Goal: Task Accomplishment & Management: Manage account settings

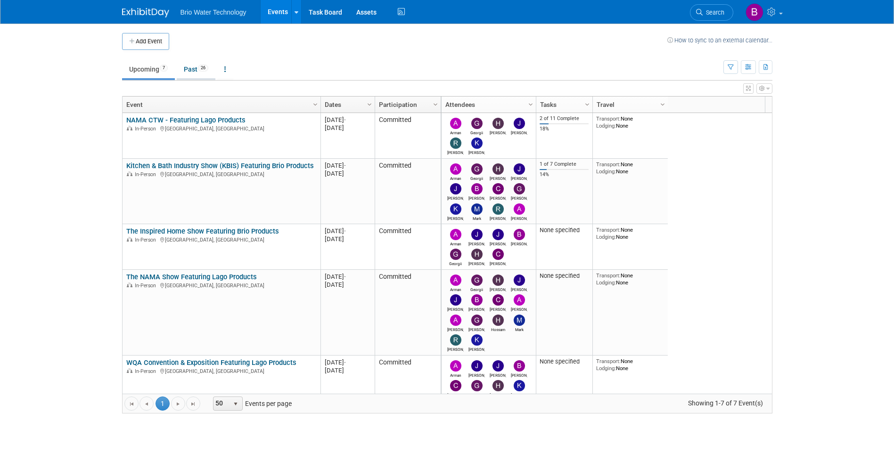
click at [190, 67] on link "Past 26" at bounding box center [196, 69] width 39 height 18
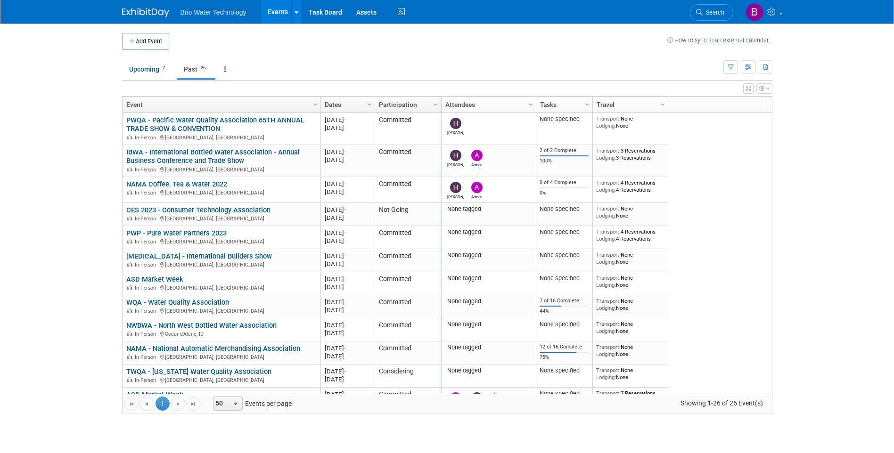
click at [350, 104] on link "Dates" at bounding box center [347, 105] width 44 height 16
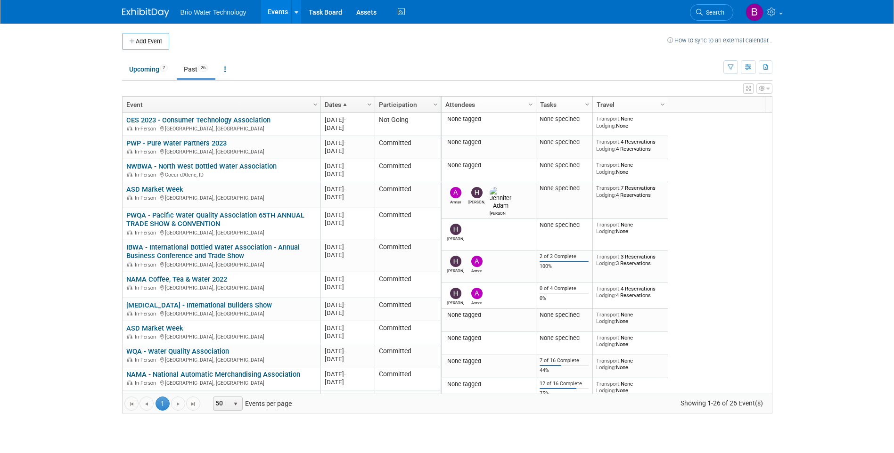
click at [362, 106] on link "Dates" at bounding box center [347, 105] width 44 height 16
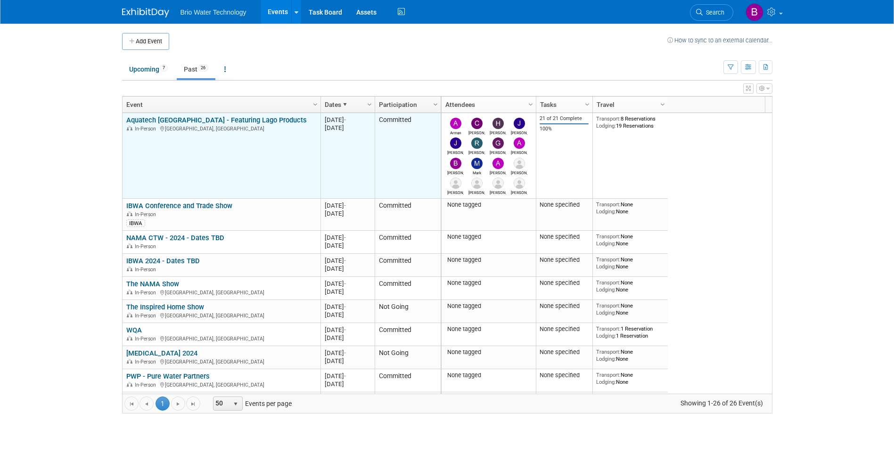
click at [237, 120] on link "Aquatech [GEOGRAPHIC_DATA] - Featuring Lago Products" at bounding box center [216, 120] width 180 height 8
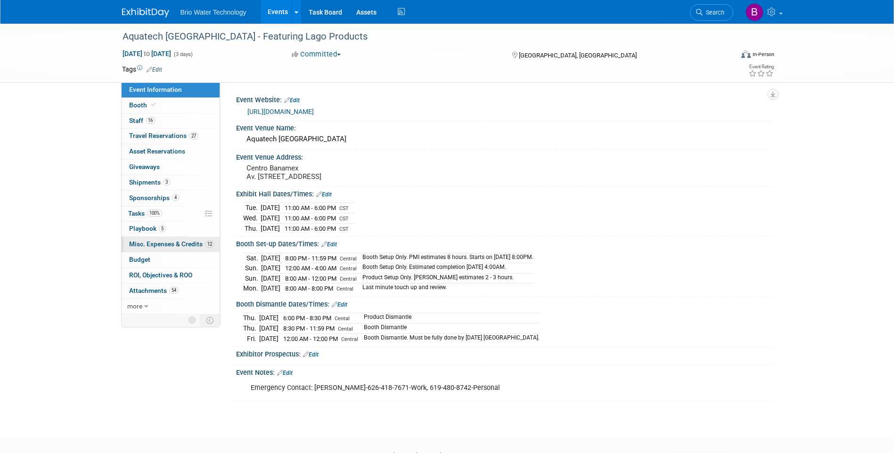
click at [164, 245] on span "Misc. Expenses & Credits 12" at bounding box center [171, 244] width 85 height 8
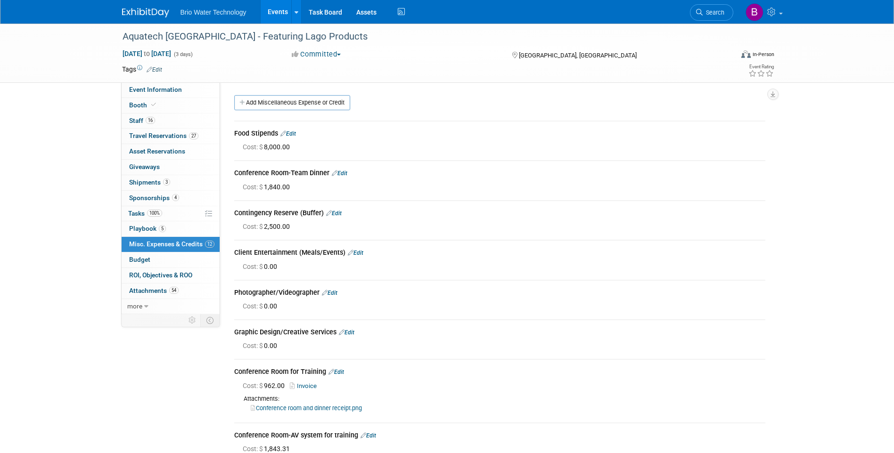
click at [344, 172] on link "Edit" at bounding box center [340, 173] width 16 height 7
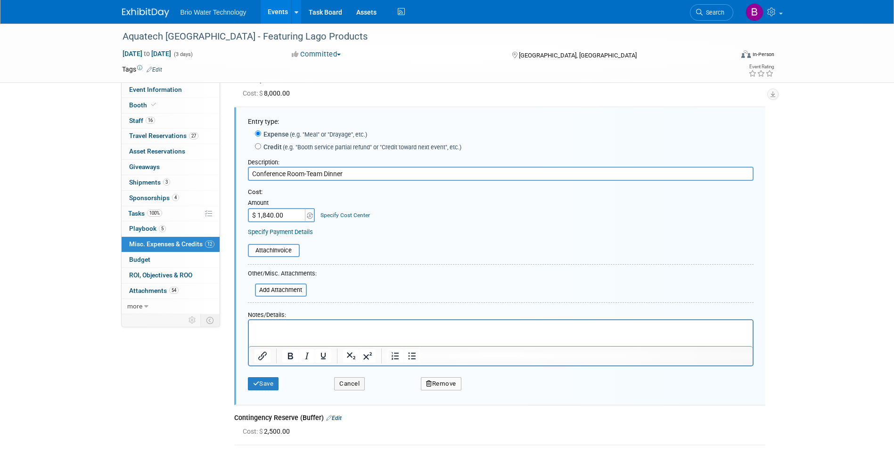
drag, startPoint x: 307, startPoint y: 176, endPoint x: 314, endPoint y: 175, distance: 7.6
click at [307, 175] on input "Conference Room-Team Dinner" at bounding box center [501, 174] width 506 height 14
type input "Conference Room-Meeting Snacks & Drinks & Team Dinner"
click at [294, 213] on input "$ 1,840.00" at bounding box center [277, 215] width 59 height 14
type input "$ 3,029.50"
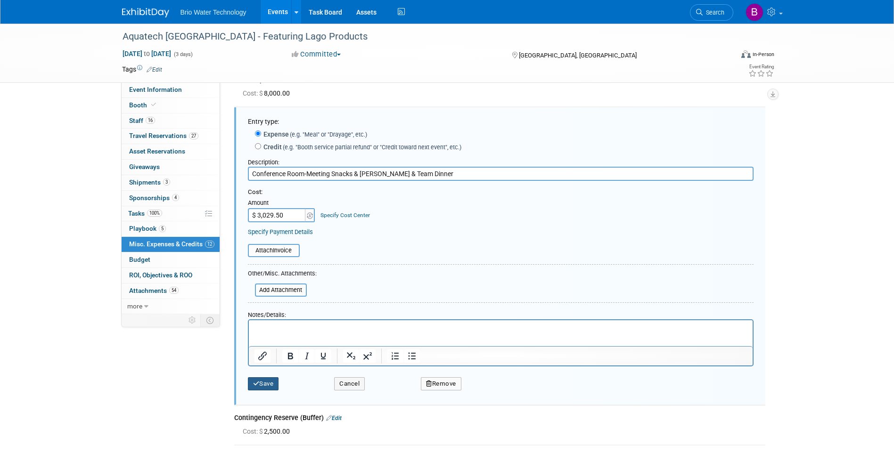
click at [268, 381] on button "Save" at bounding box center [263, 383] width 31 height 13
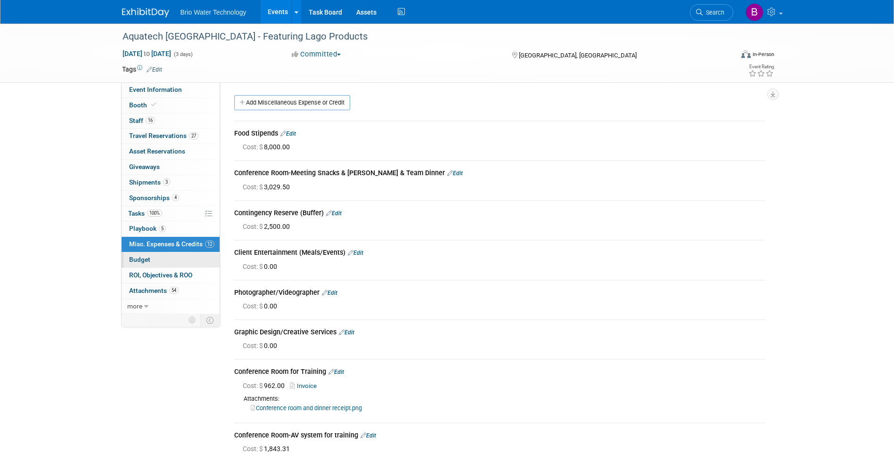
click at [144, 261] on span "Budget" at bounding box center [139, 260] width 21 height 8
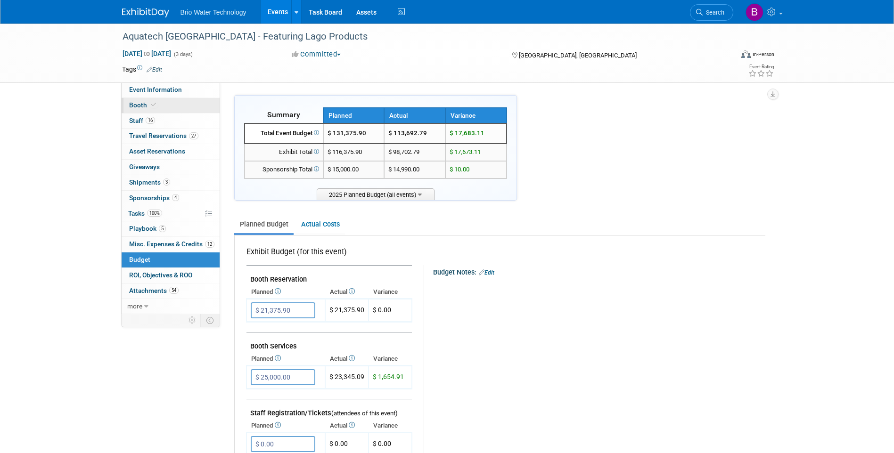
click at [137, 108] on span "Booth" at bounding box center [143, 105] width 29 height 8
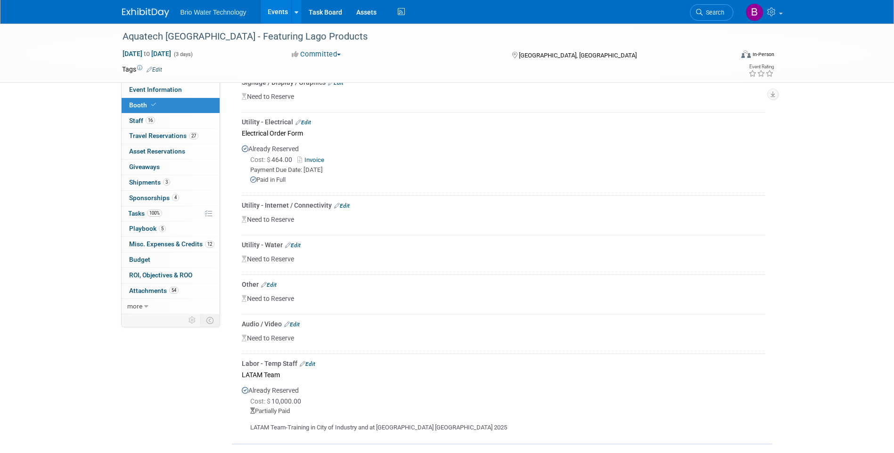
scroll to position [801, 0]
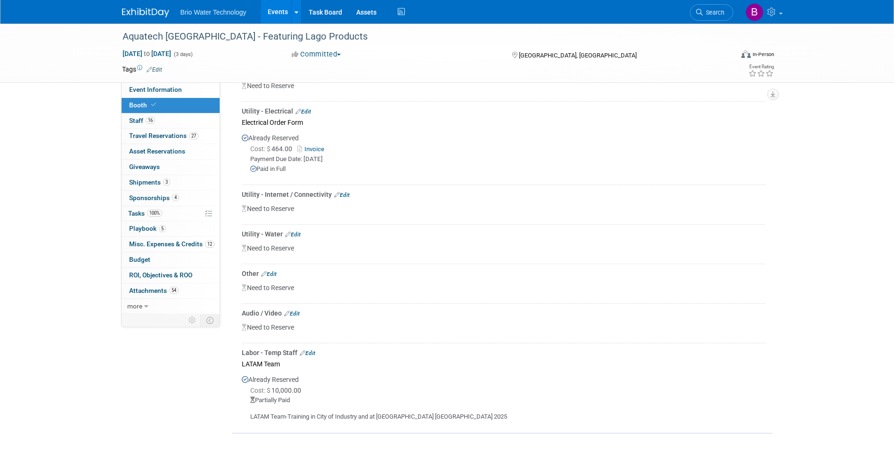
click at [345, 192] on link "Edit" at bounding box center [342, 195] width 16 height 7
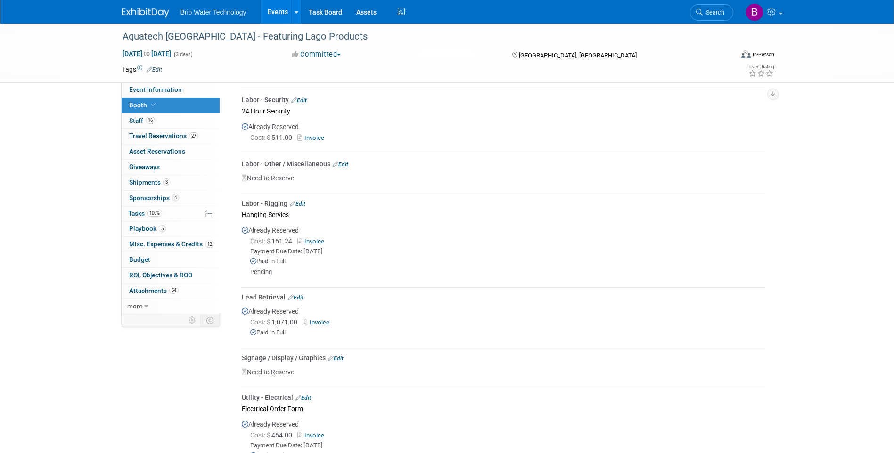
scroll to position [499, 0]
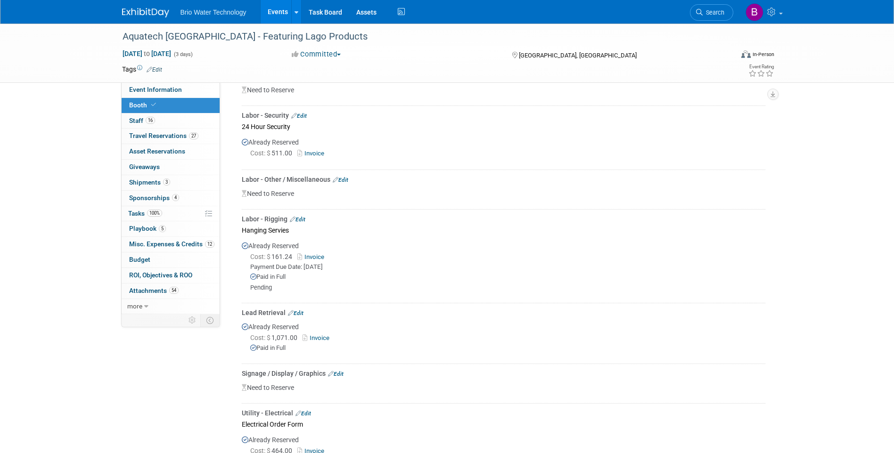
click at [344, 177] on link "Edit" at bounding box center [341, 180] width 16 height 7
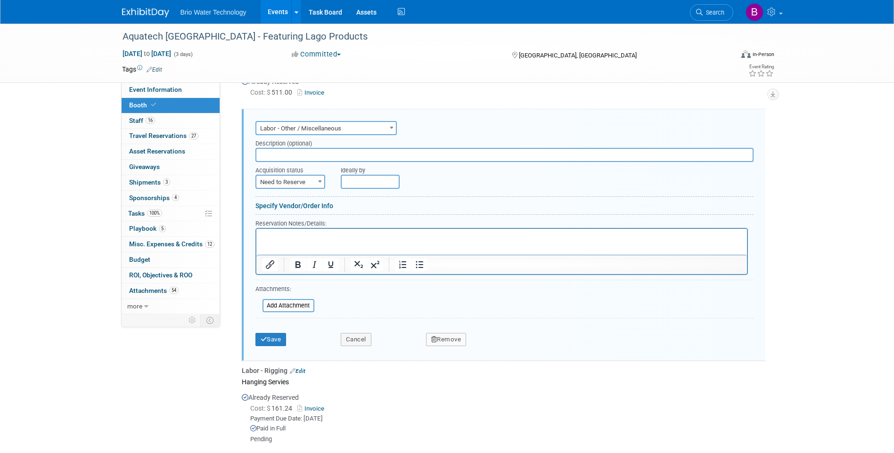
scroll to position [560, 0]
click at [322, 180] on span at bounding box center [319, 181] width 9 height 12
click at [361, 197] on div at bounding box center [504, 198] width 498 height 5
click at [320, 180] on b at bounding box center [320, 181] width 4 height 2
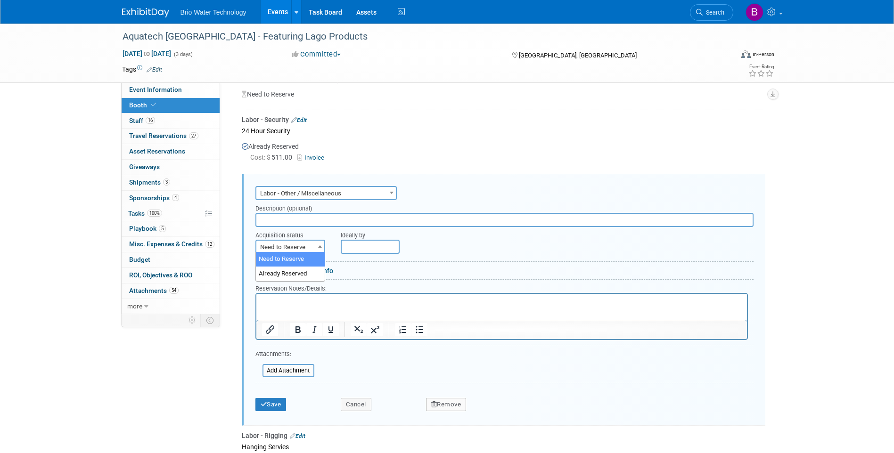
scroll to position [419, 0]
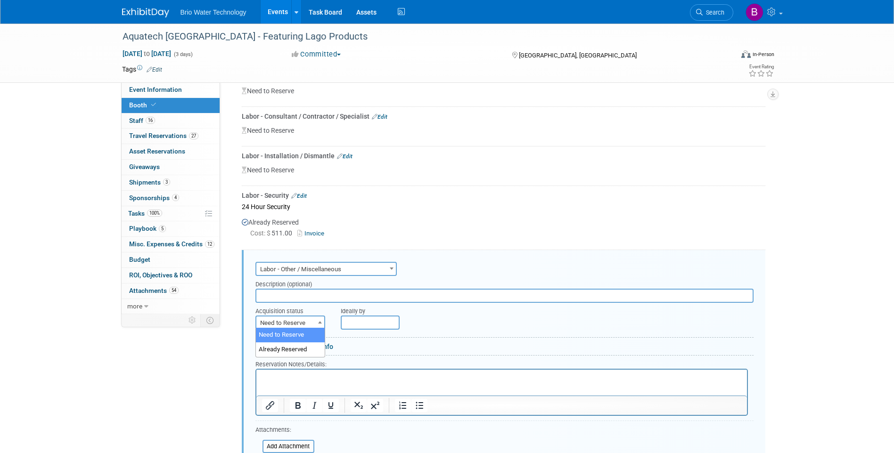
click at [506, 240] on div at bounding box center [504, 243] width 524 height 8
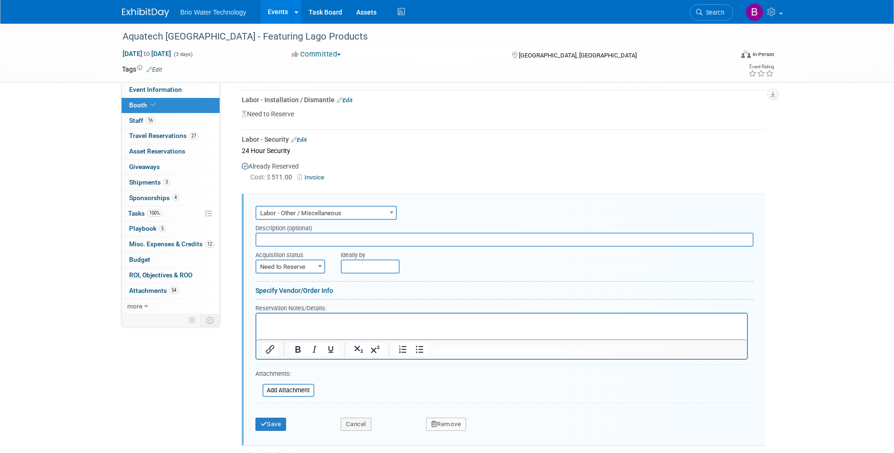
scroll to position [654, 0]
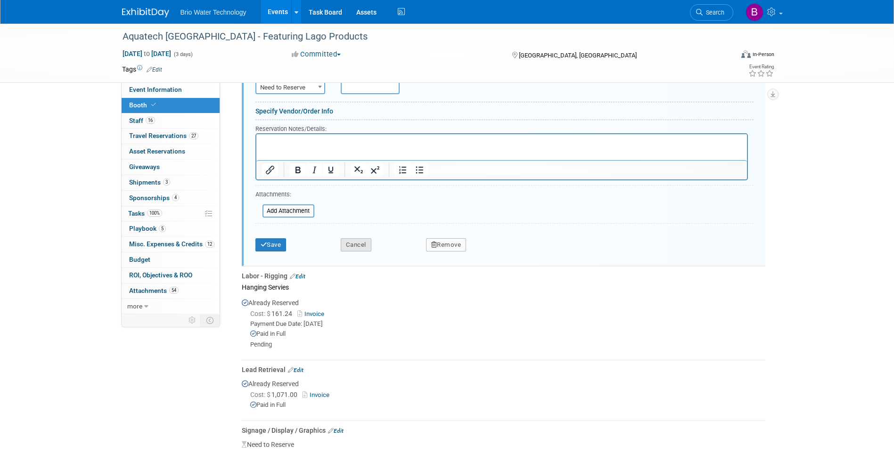
click at [368, 243] on button "Cancel" at bounding box center [356, 244] width 31 height 13
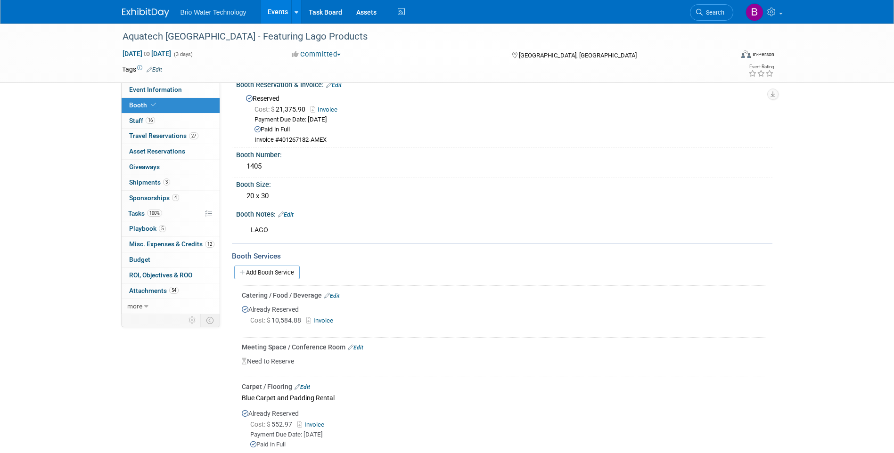
scroll to position [0, 0]
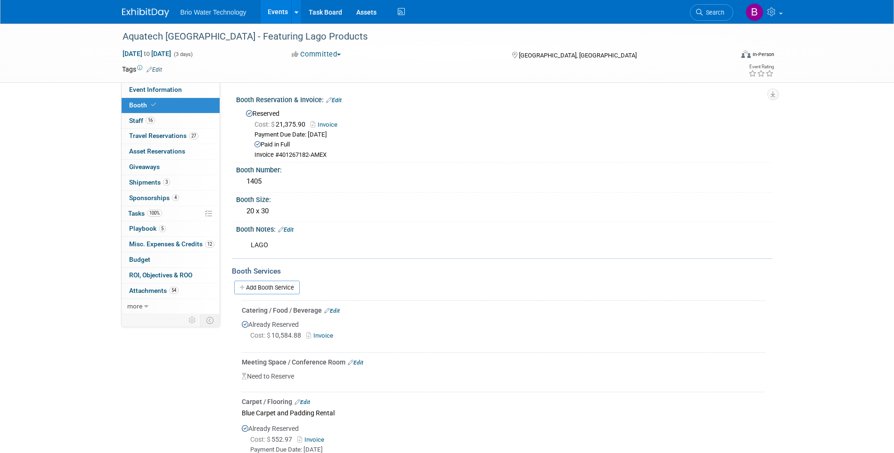
click at [135, 104] on span "Booth" at bounding box center [143, 105] width 29 height 8
click at [156, 260] on link "Budget" at bounding box center [171, 260] width 98 height 15
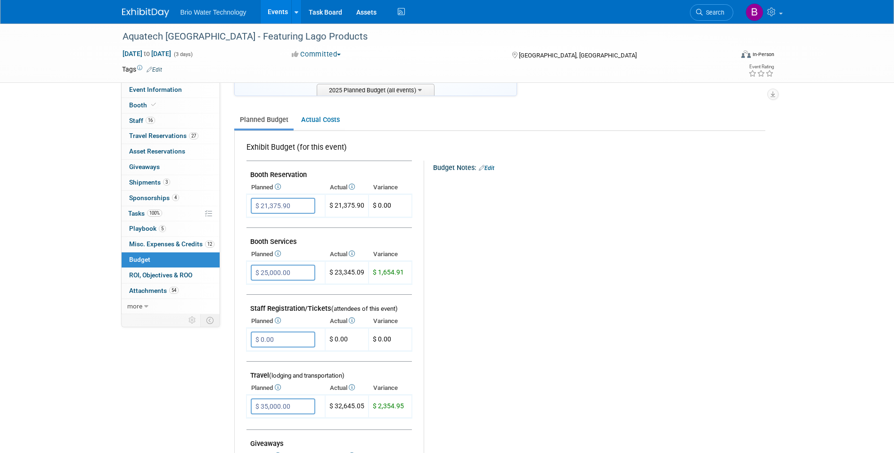
scroll to position [188, 0]
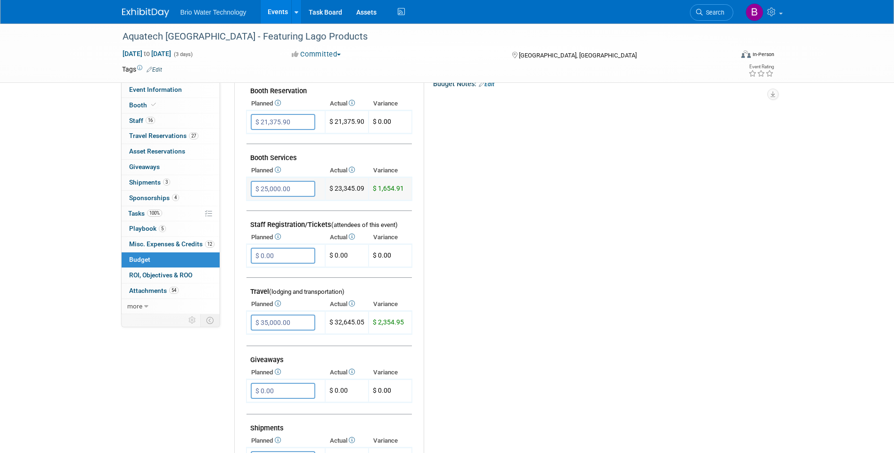
click at [266, 188] on input "$ 25,000.00" at bounding box center [283, 189] width 65 height 16
click at [267, 187] on input "$ 25,000.00" at bounding box center [283, 189] width 65 height 16
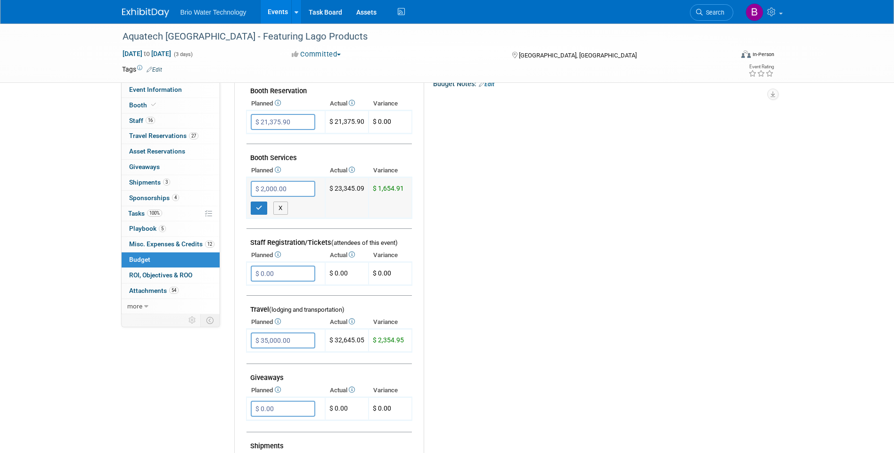
type input "$ 24,000.00"
click at [260, 210] on icon "button" at bounding box center [259, 208] width 7 height 6
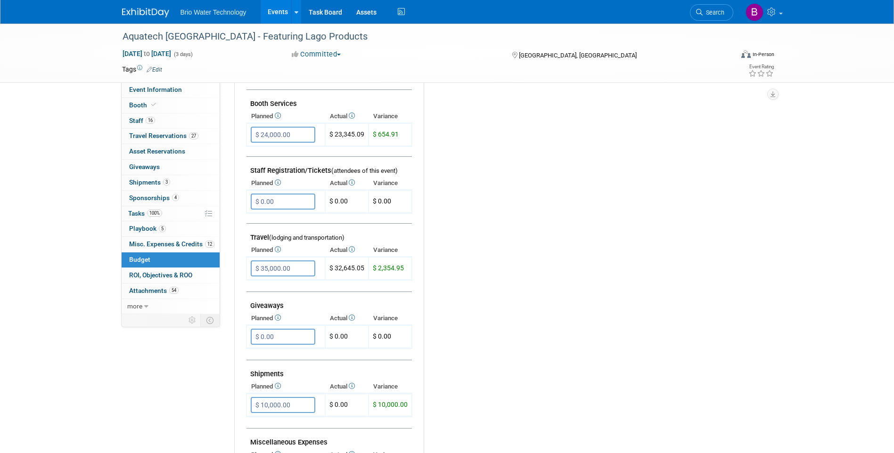
scroll to position [330, 0]
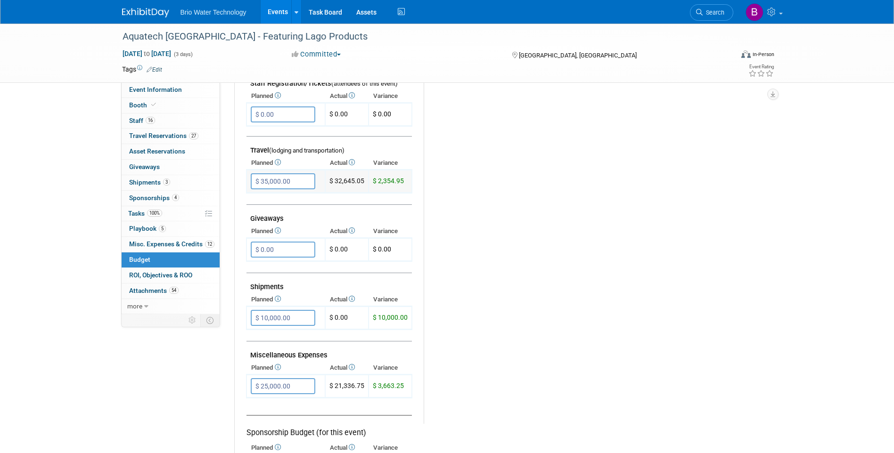
click at [267, 179] on input "$ 35,000.00" at bounding box center [283, 181] width 65 height 16
click at [268, 179] on input "$ 35,000.00" at bounding box center [283, 181] width 65 height 16
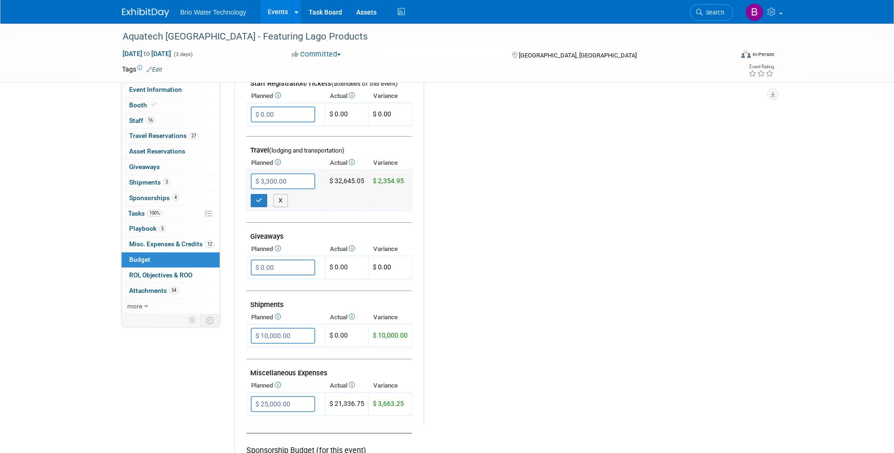
type input "$ 33,500.00"
click at [259, 203] on icon "button" at bounding box center [259, 200] width 7 height 6
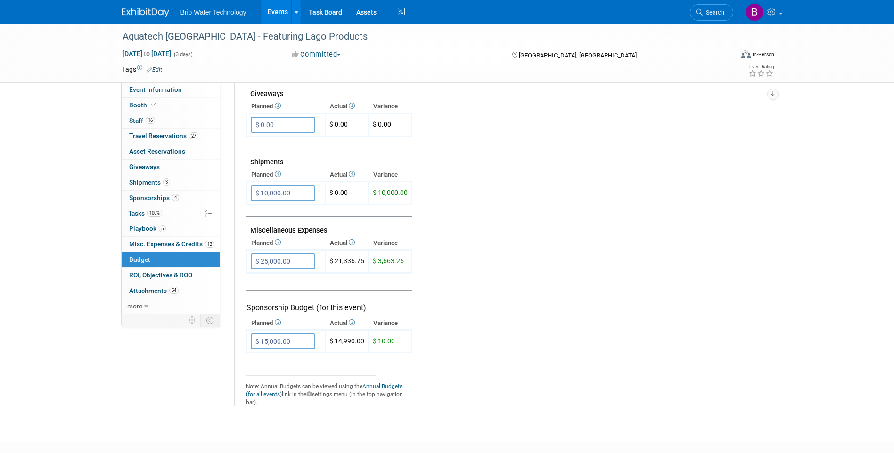
scroll to position [471, 0]
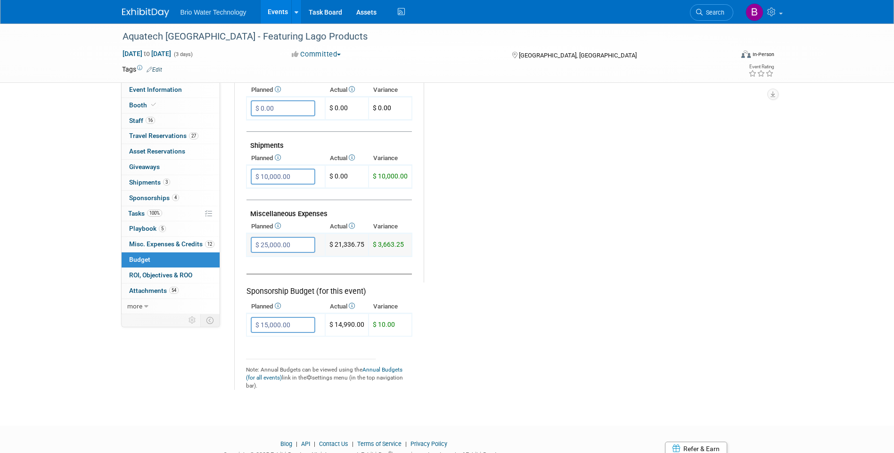
click at [267, 242] on input "$ 25,000.00" at bounding box center [283, 245] width 65 height 16
click at [268, 245] on input "$ 25,000.00" at bounding box center [283, 245] width 65 height 16
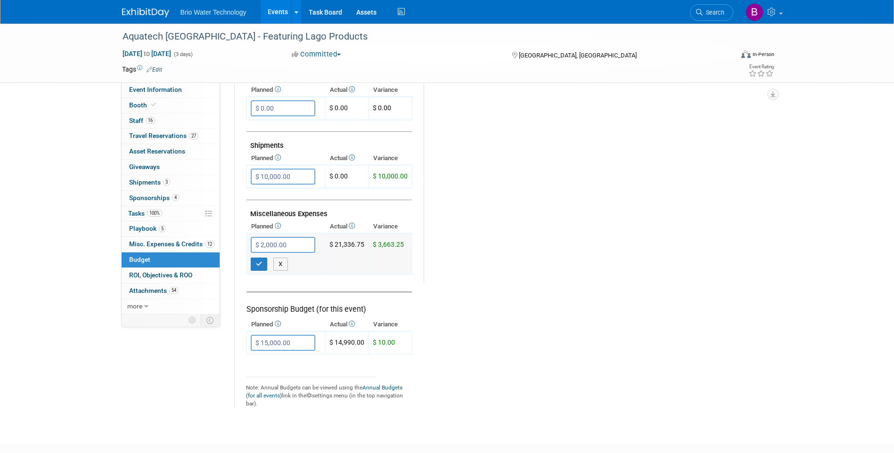
type input "$ 22,000.00"
click at [261, 266] on icon "button" at bounding box center [259, 264] width 7 height 6
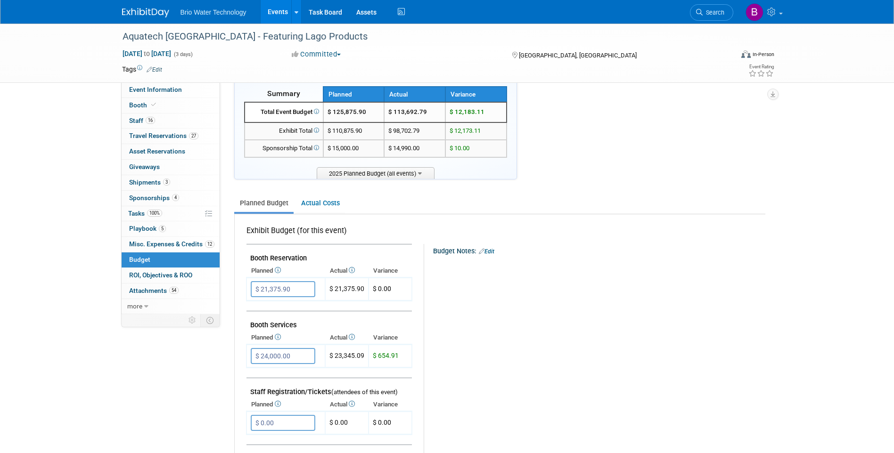
scroll to position [0, 0]
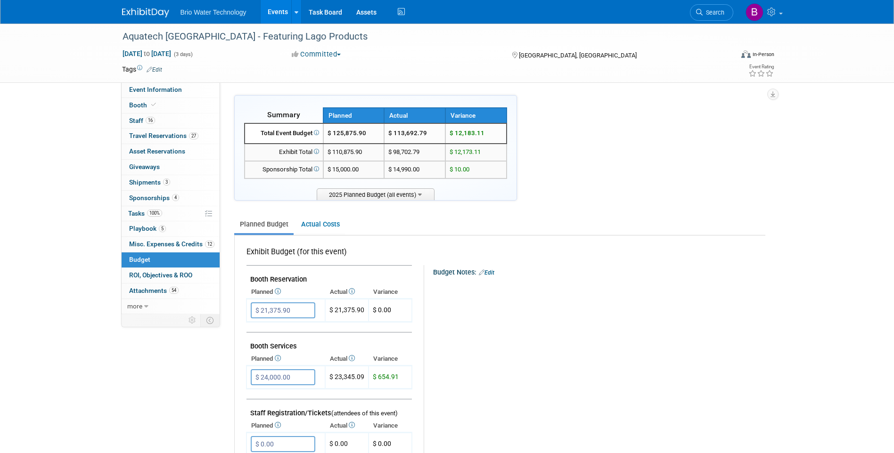
click at [165, 245] on span "Misc. Expenses & Credits 12" at bounding box center [171, 244] width 85 height 8
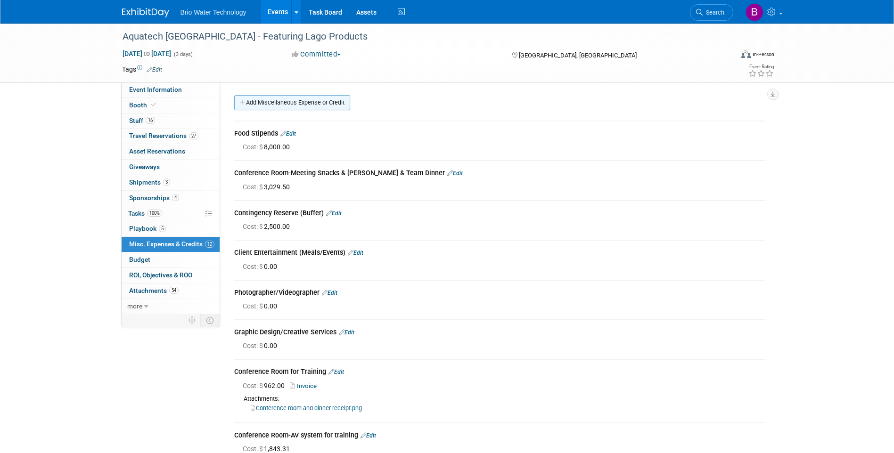
click at [295, 102] on link "Add Miscellaneous Expense or Credit" at bounding box center [292, 102] width 116 height 15
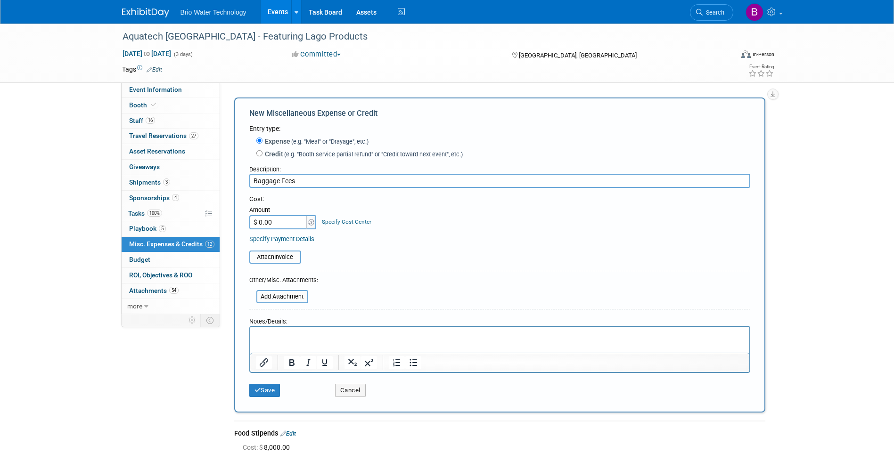
type input "Baggage Fees"
click at [286, 226] on input "$ 0.00" at bounding box center [278, 222] width 59 height 14
type input "$ 350.00"
click at [269, 393] on button "Save" at bounding box center [264, 390] width 31 height 13
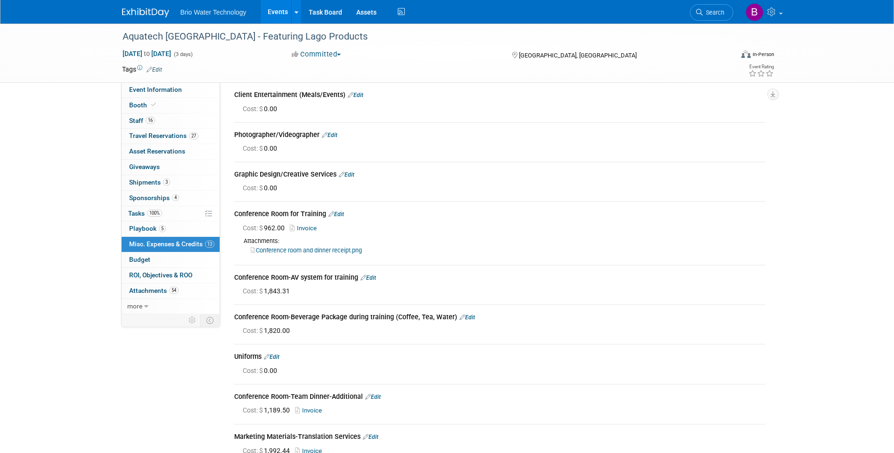
scroll to position [122, 0]
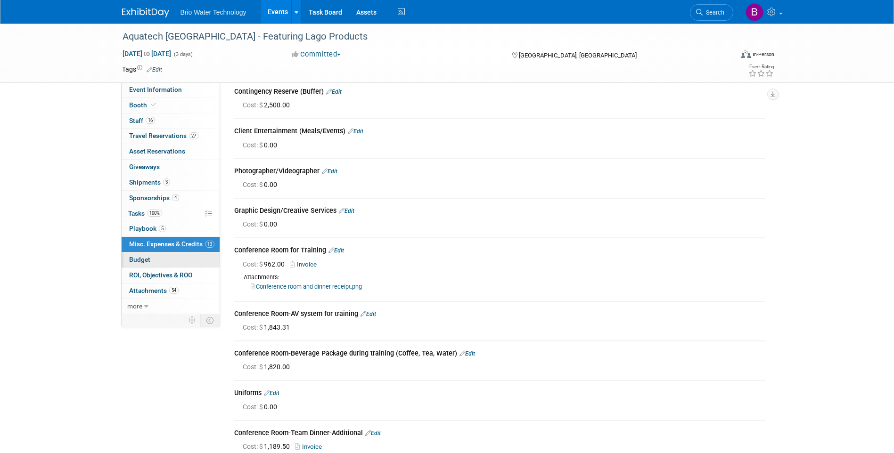
click at [153, 261] on link "Budget" at bounding box center [171, 260] width 98 height 15
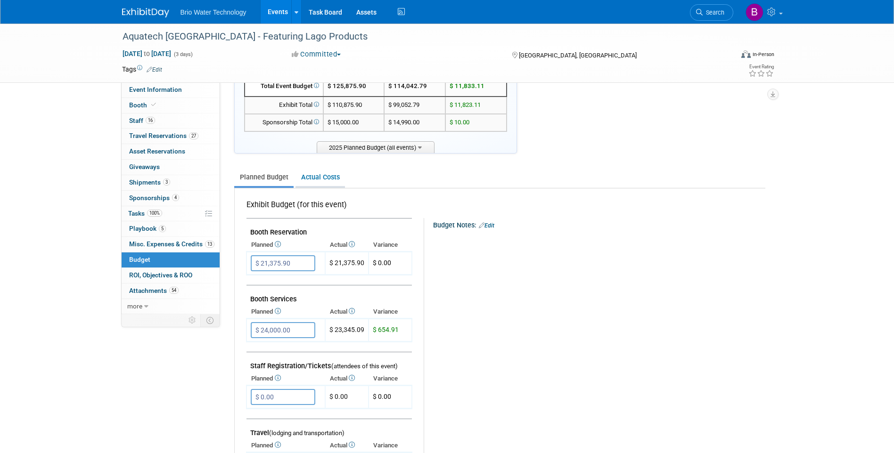
scroll to position [0, 0]
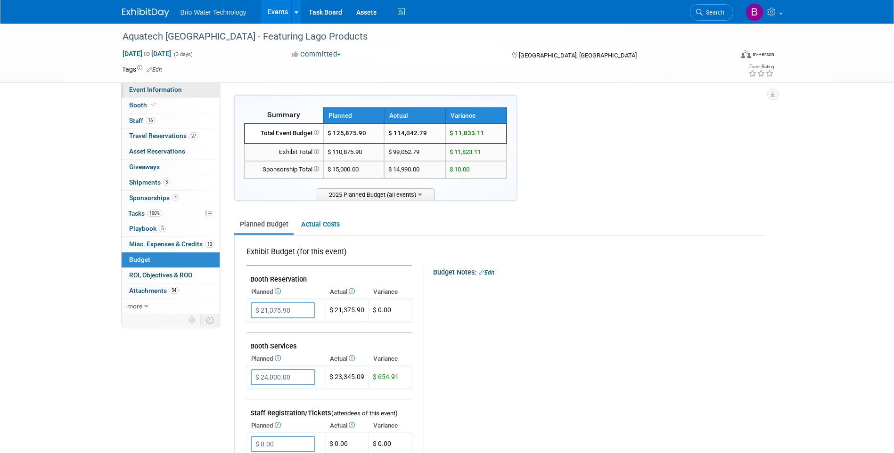
click at [140, 90] on span "Event Information" at bounding box center [155, 90] width 53 height 8
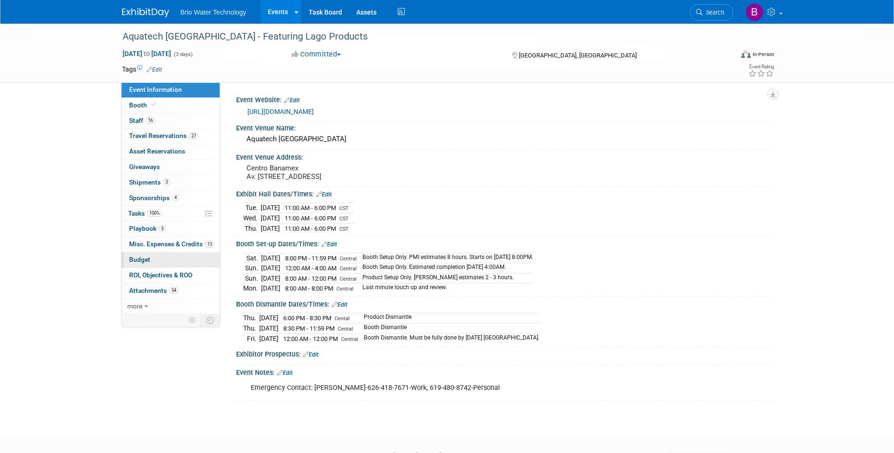
click at [146, 257] on span "Budget" at bounding box center [139, 260] width 21 height 8
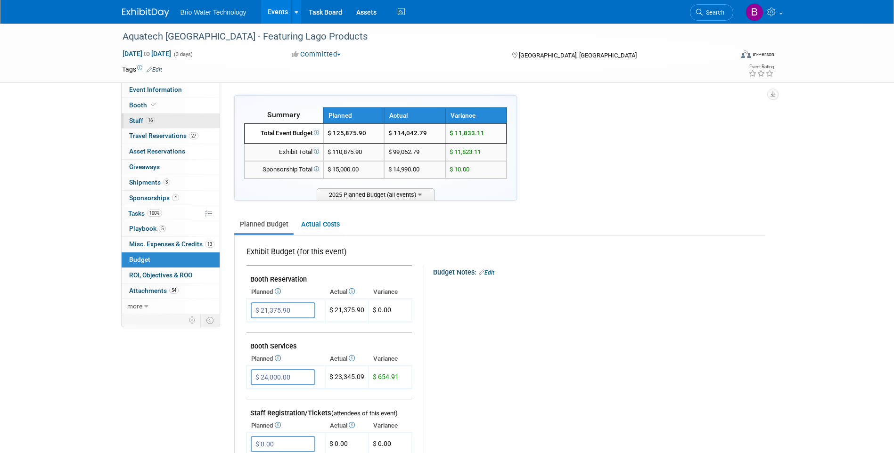
click at [131, 124] on span "Staff 16" at bounding box center [142, 121] width 26 height 8
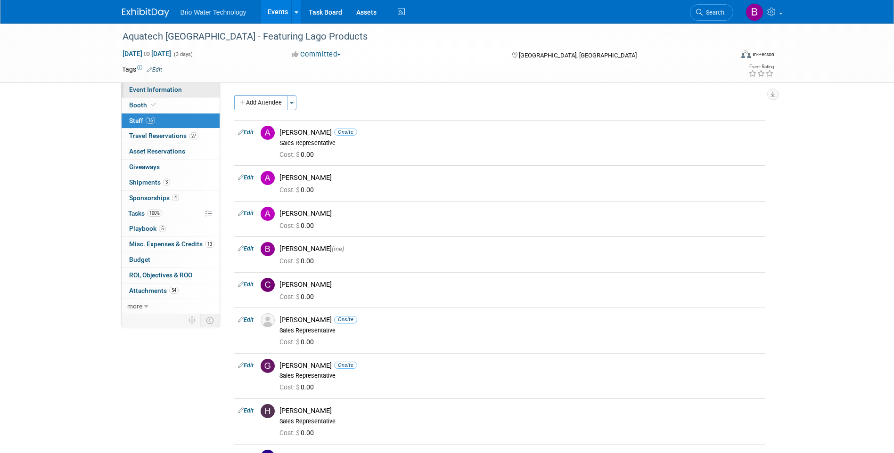
click at [145, 90] on span "Event Information" at bounding box center [155, 90] width 53 height 8
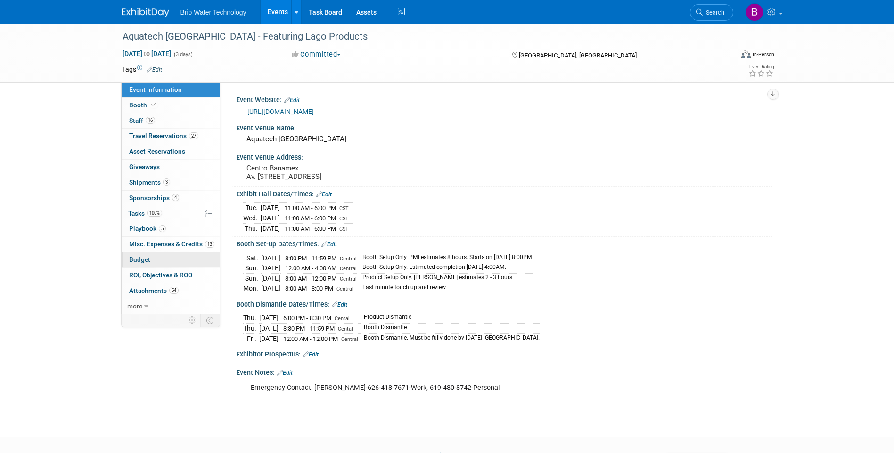
click at [137, 258] on span "Budget" at bounding box center [139, 260] width 21 height 8
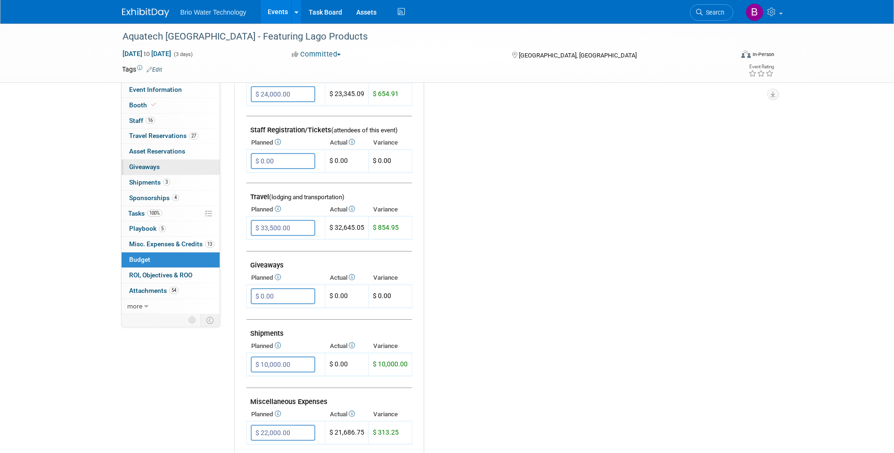
scroll to position [283, 0]
click at [130, 110] on link "Booth" at bounding box center [171, 105] width 98 height 15
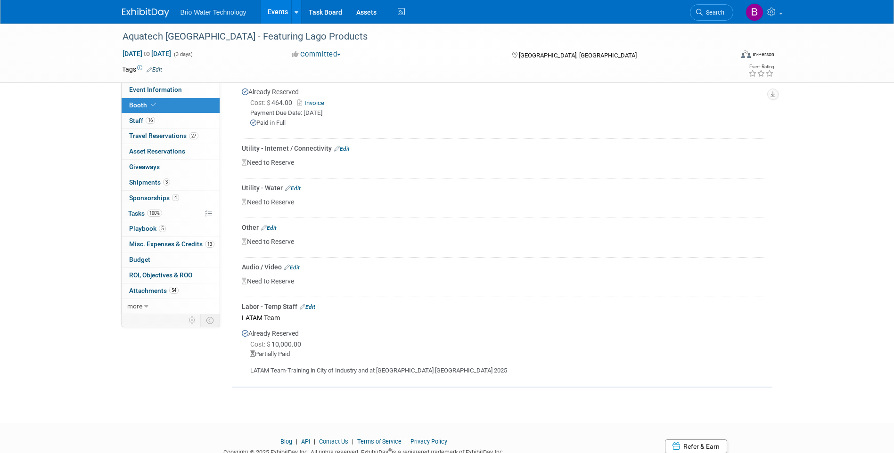
scroll to position [833, 0]
